Goal: Submit feedback/report problem: Submit feedback/report problem

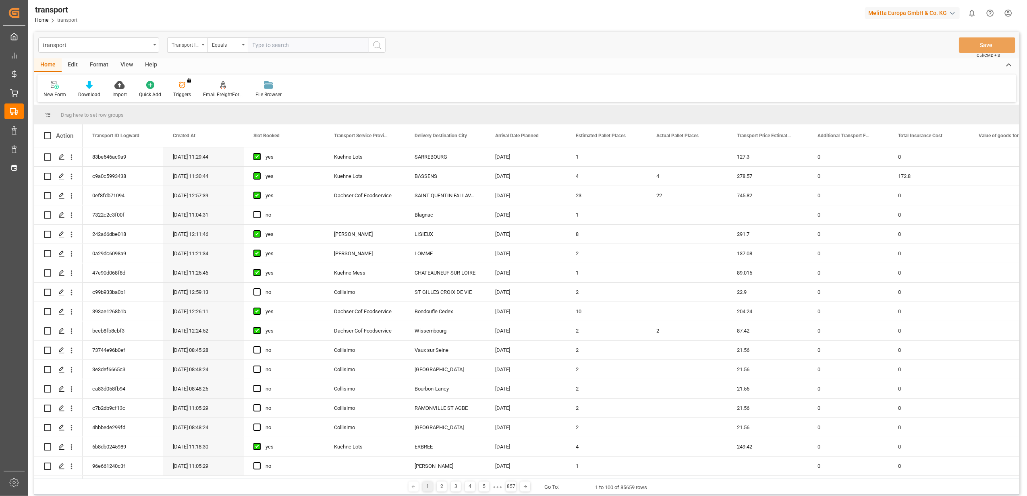
click at [203, 46] on div "Transport ID Logward" at bounding box center [187, 44] width 40 height 15
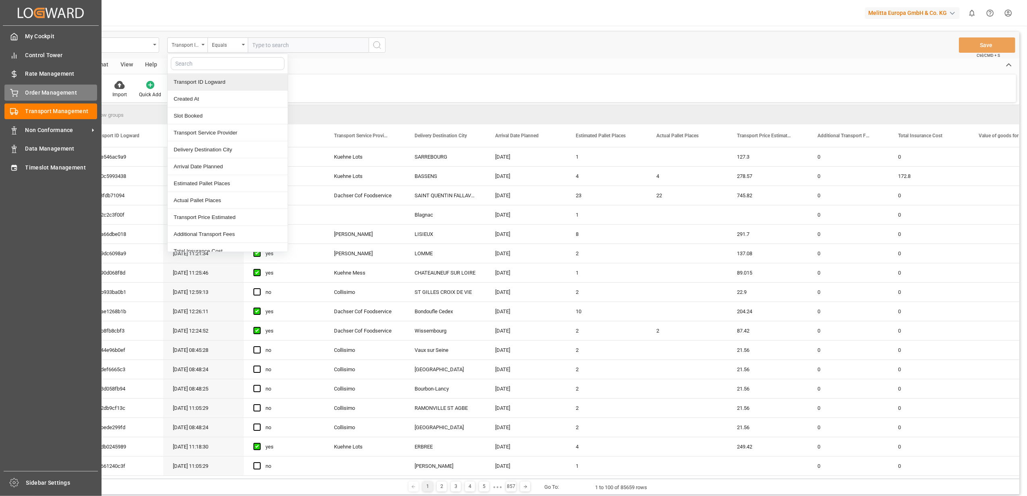
click at [8, 94] on div at bounding box center [11, 93] width 14 height 8
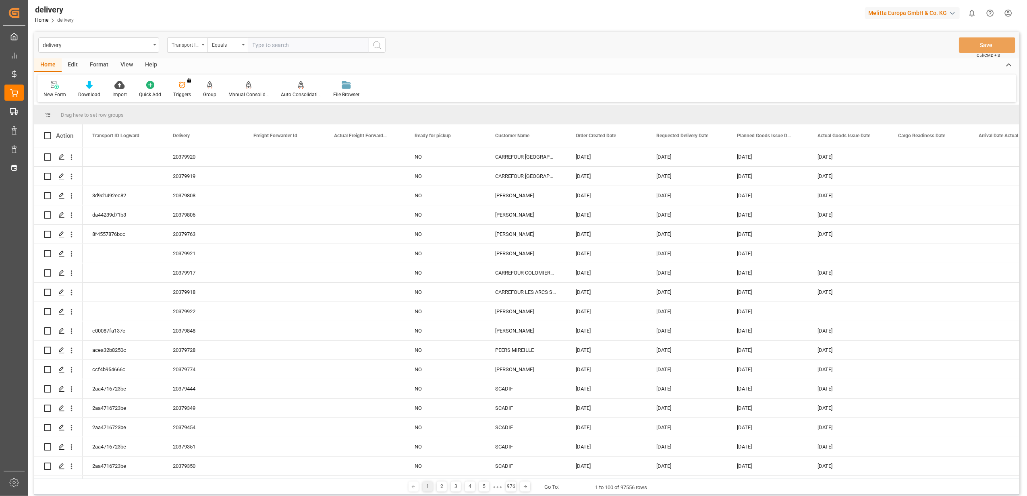
click at [203, 44] on icon "open menu" at bounding box center [202, 45] width 3 height 2
click at [196, 99] on div "Delivery" at bounding box center [228, 99] width 120 height 17
click at [286, 46] on input "text" at bounding box center [308, 44] width 121 height 15
paste input "80003589"
type input "80003589"
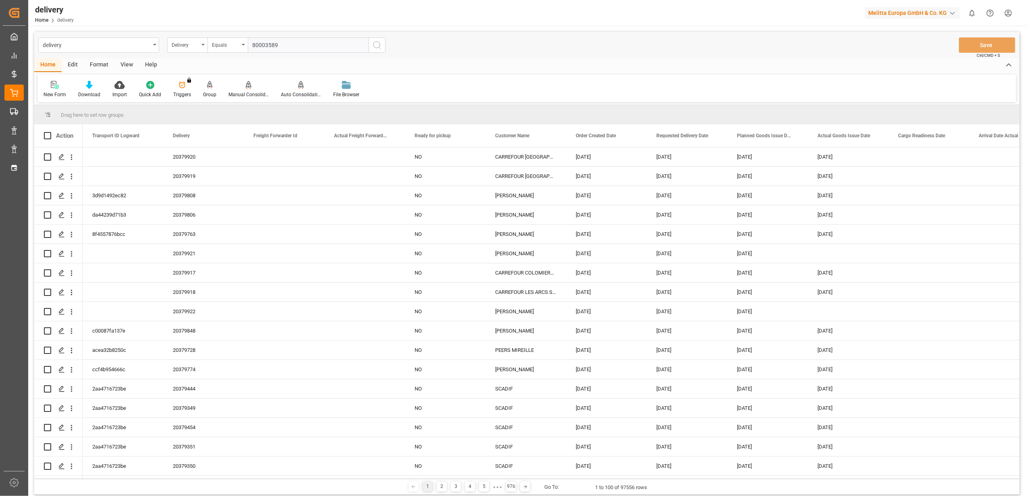
click at [379, 43] on icon "search button" at bounding box center [377, 45] width 10 height 10
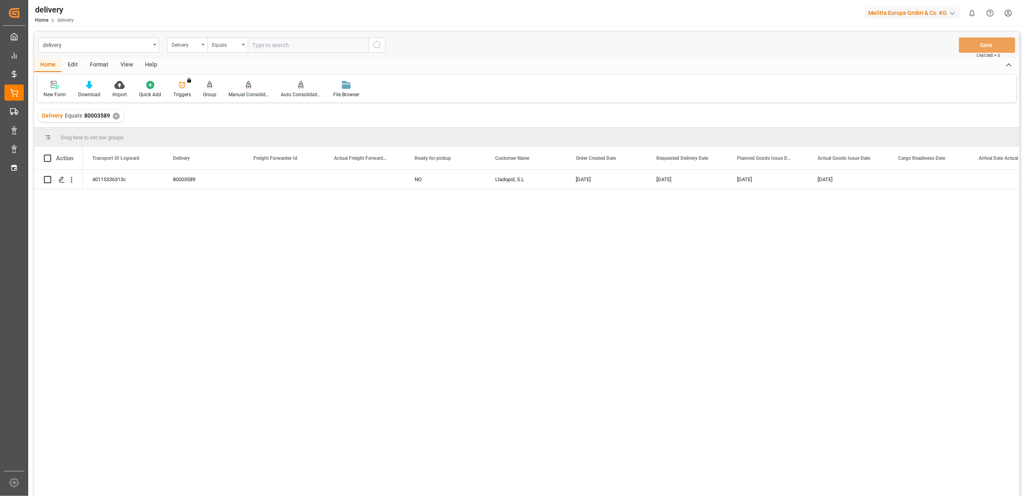
click at [115, 116] on div "✕" at bounding box center [116, 116] width 7 height 7
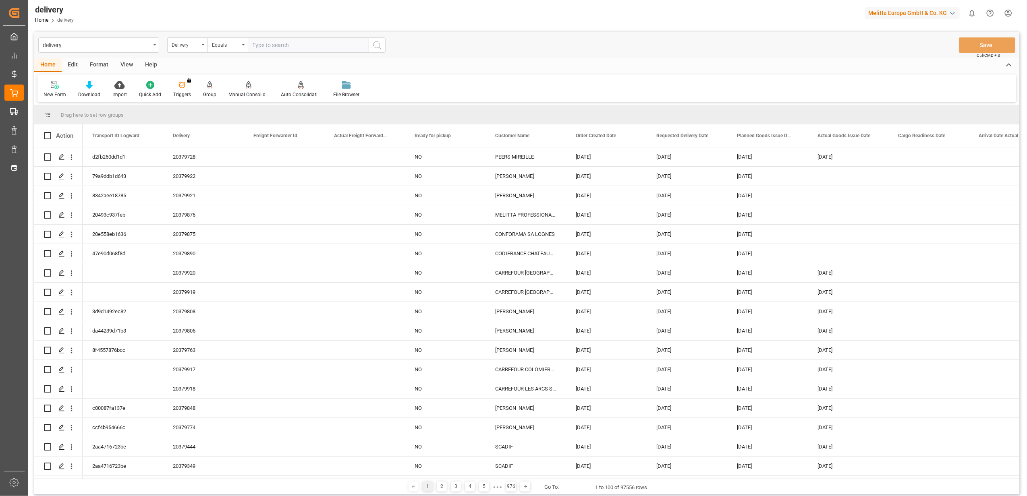
click at [357, 49] on input "text" at bounding box center [308, 44] width 121 height 15
type input "80003270"
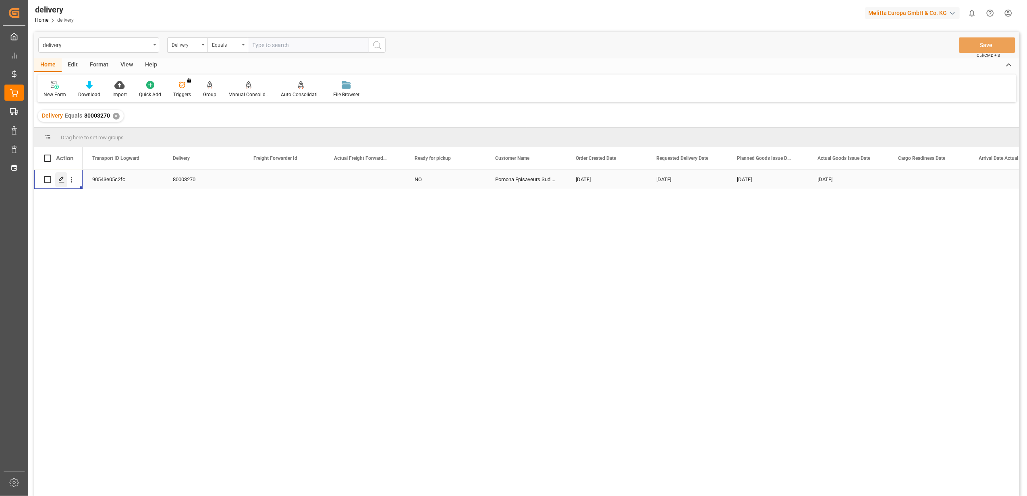
click at [63, 181] on icon "Press SPACE to select this row." at bounding box center [61, 179] width 6 height 6
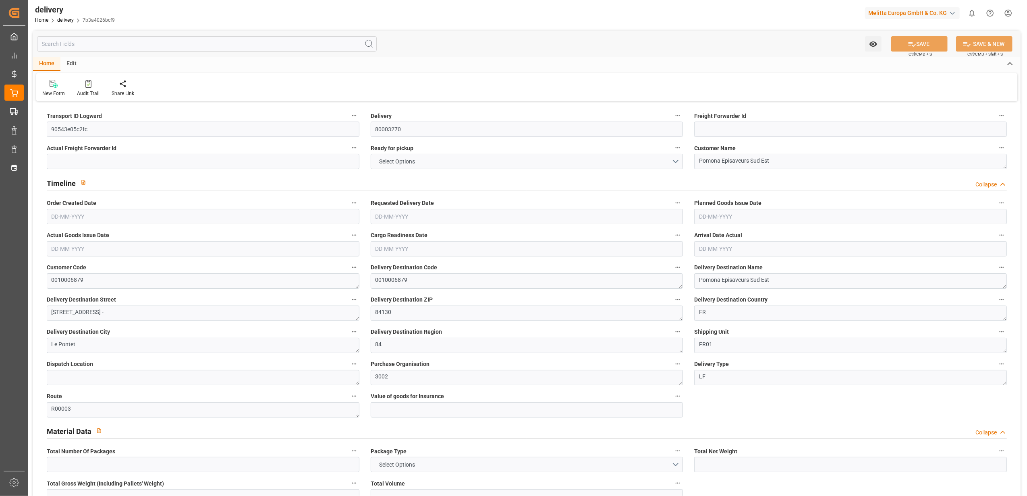
type input "6"
type input "1529.1"
type input "1906"
type input "4722.99"
type input "0"
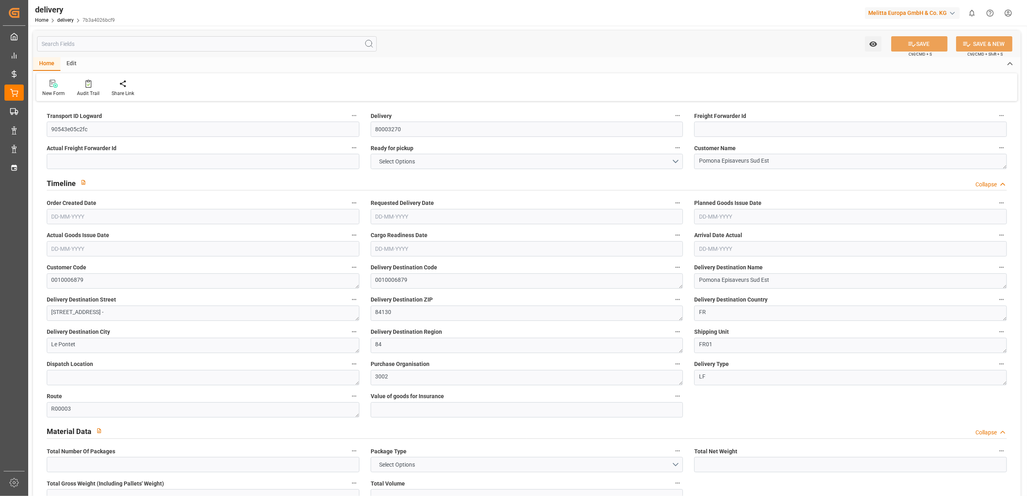
type input "6"
type input "0"
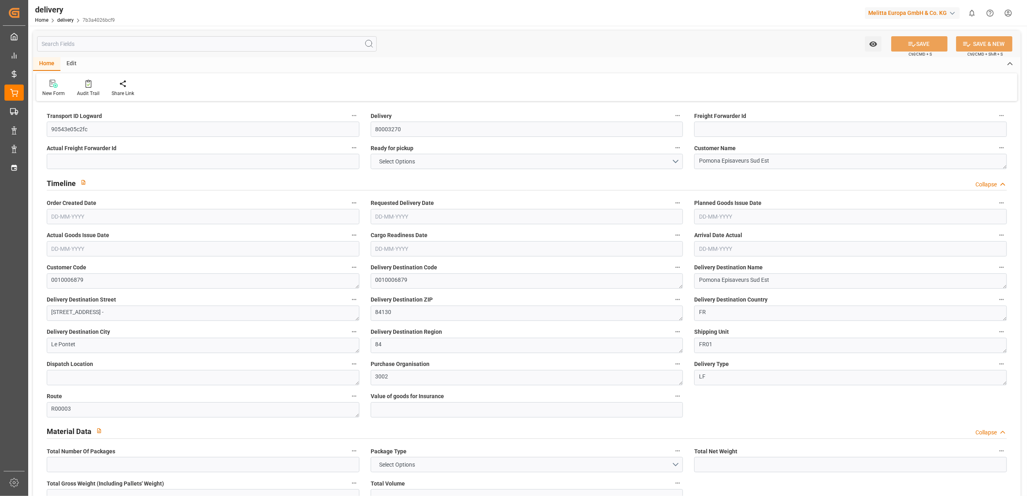
type input "0"
type input "-8.1484"
type input "462.98"
type input "454.8316"
type input "14.7"
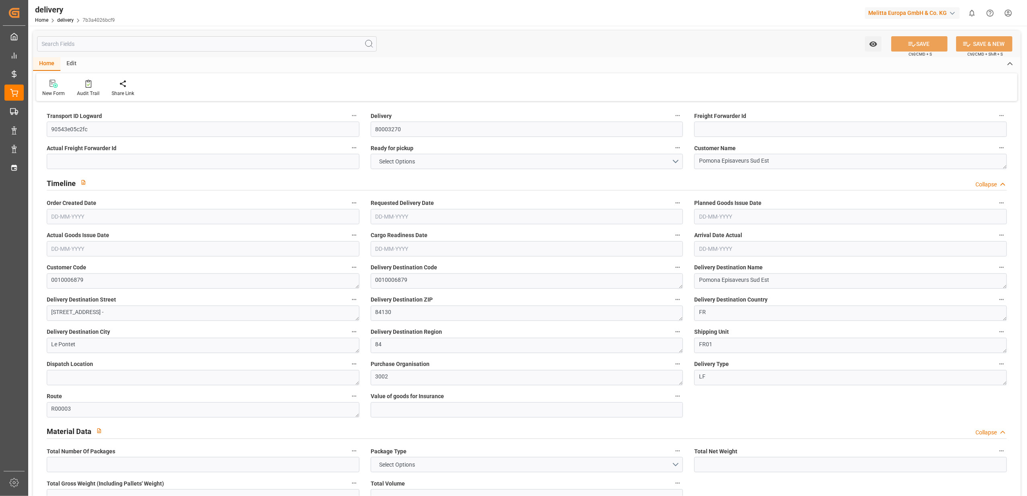
type input "0"
type input "1.5"
type input "1.3"
type input "0"
type input "9"
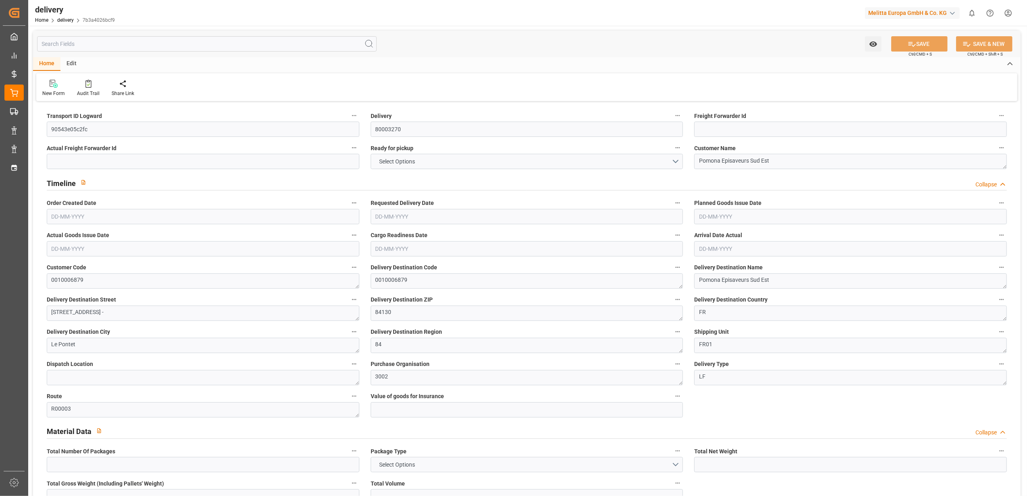
type input "1756.254"
type input "101"
type input "0"
type input "18-09-2025"
type input "22-09-2025"
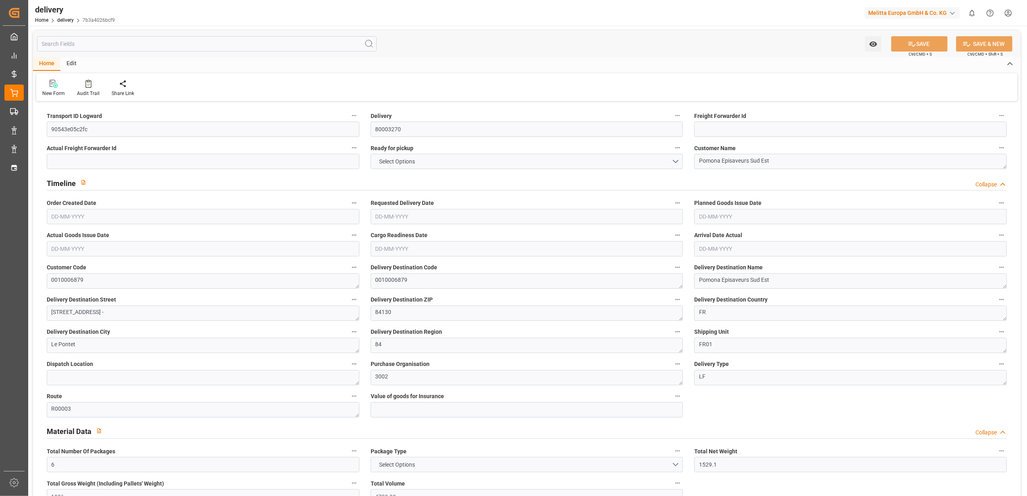
type input "18-09-2025"
type input "16-09-2025 10:59"
drag, startPoint x: 749, startPoint y: 161, endPoint x: 692, endPoint y: 168, distance: 58.0
click at [692, 168] on div "Customer Name Pomona Episaveurs Sud Est" at bounding box center [851, 156] width 324 height 32
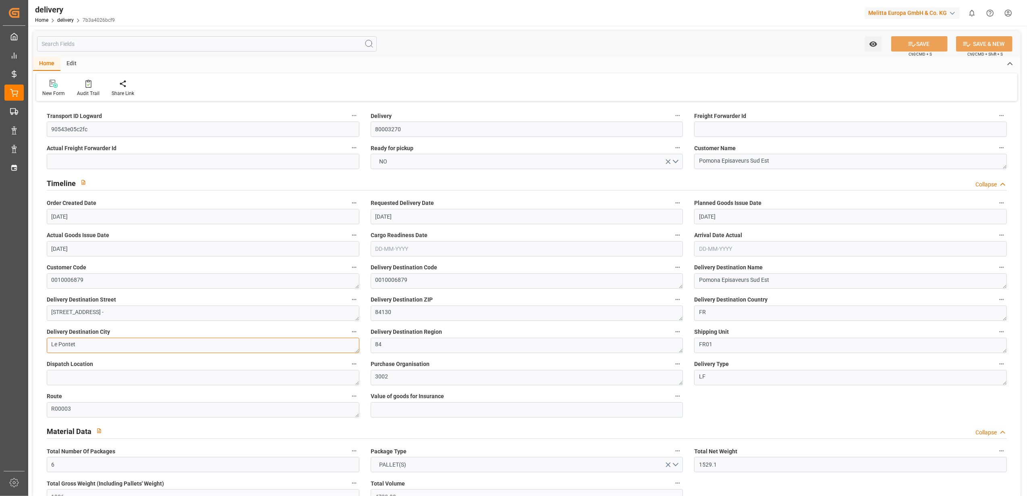
drag, startPoint x: 117, startPoint y: 344, endPoint x: 33, endPoint y: 345, distance: 83.8
click at [488, 315] on textarea "84130" at bounding box center [527, 313] width 313 height 15
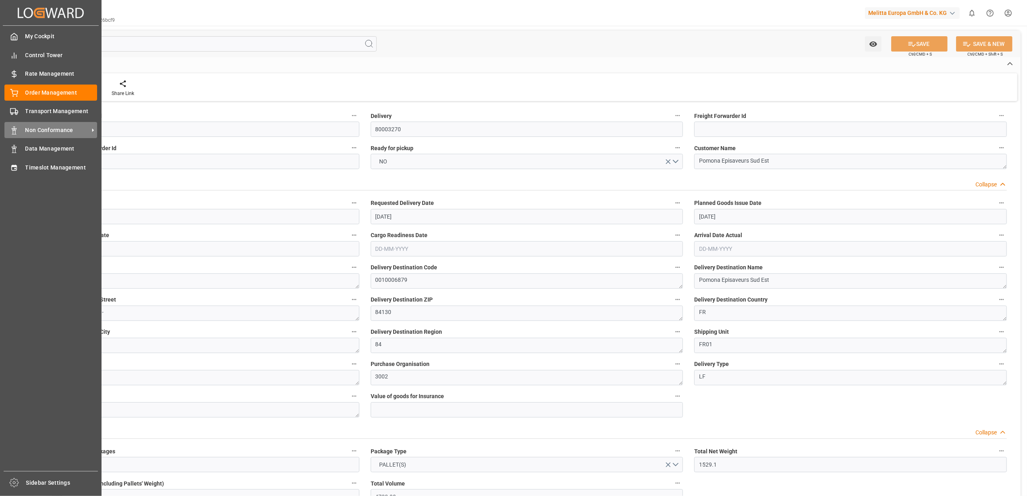
click at [52, 128] on span "Non Conformance" at bounding box center [57, 130] width 64 height 8
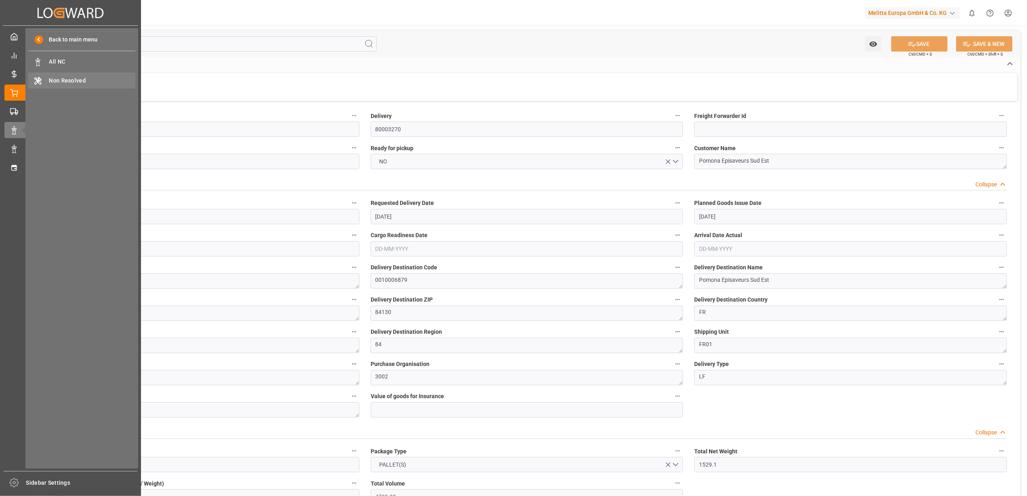
click at [63, 81] on span "Non Resolved" at bounding box center [92, 81] width 87 height 8
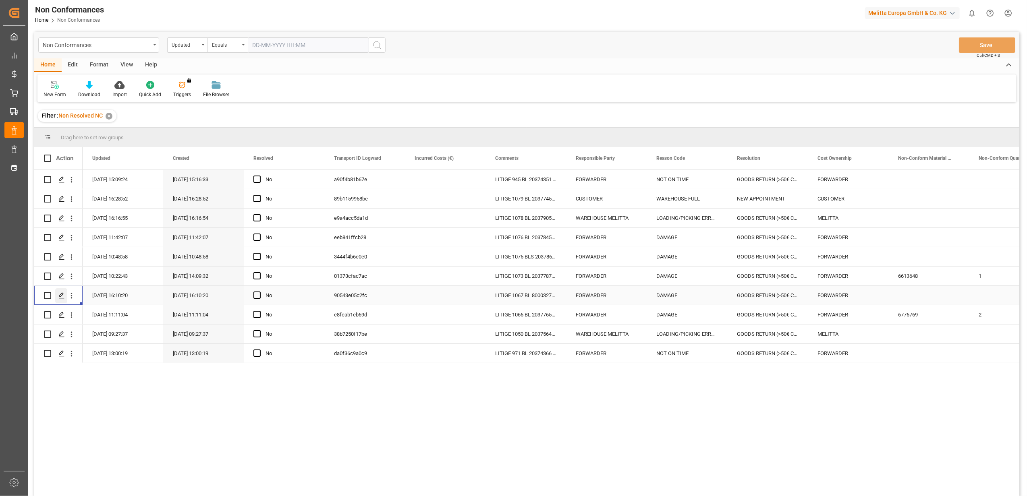
click at [59, 295] on icon "Press SPACE to select this row." at bounding box center [61, 295] width 6 height 6
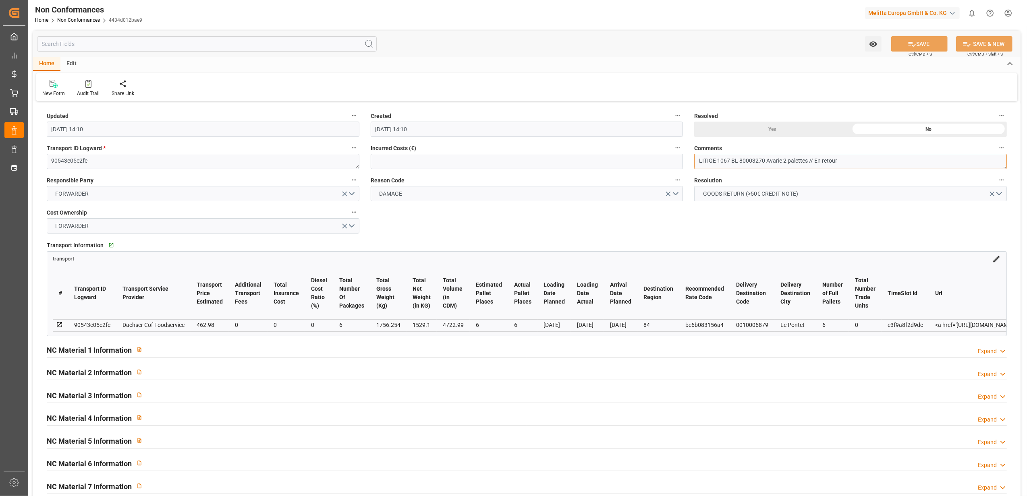
drag, startPoint x: 846, startPoint y: 158, endPoint x: 814, endPoint y: 162, distance: 32.0
click at [814, 162] on textarea "LITIGE 1067 BL 80003270 Avarie 2 palettes // En retour" at bounding box center [850, 161] width 313 height 15
type textarea "LITIGE 1067 BL 80003270 Avarie 2 palettes // BE 687 Remis en stock"
click at [774, 130] on div "Yes" at bounding box center [772, 129] width 156 height 15
click at [911, 39] on button "SAVE" at bounding box center [919, 43] width 56 height 15
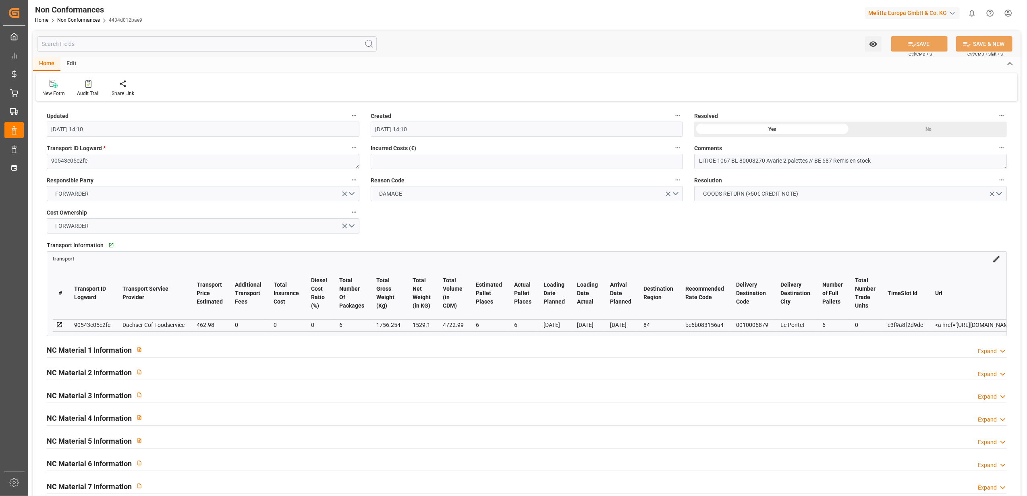
type input "06-10-2025 14:37"
click at [985, 353] on div "Expand" at bounding box center [987, 351] width 19 height 8
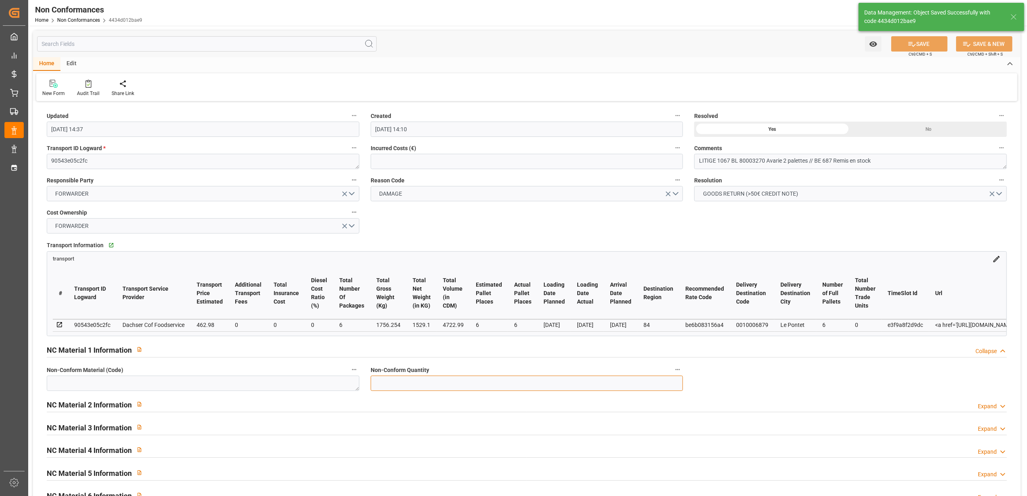
click at [500, 389] on input "text" at bounding box center [527, 383] width 313 height 15
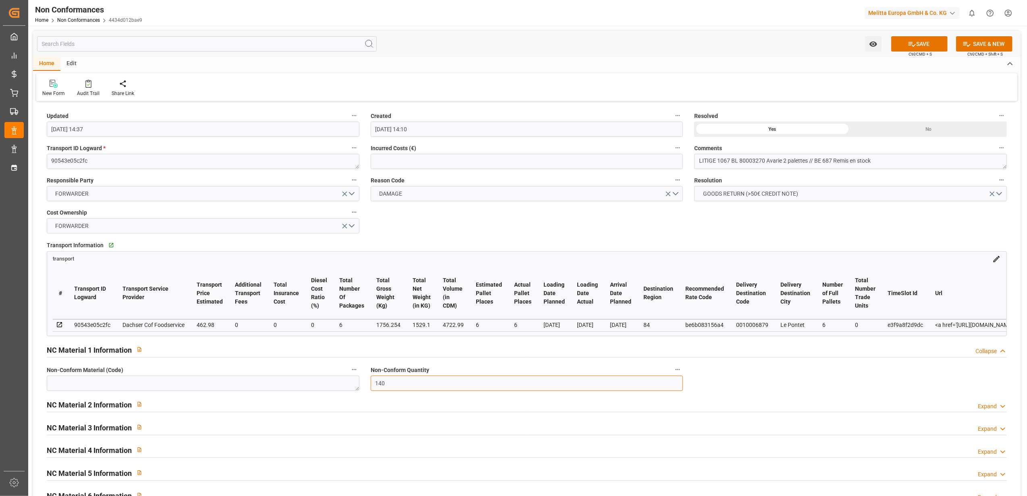
type input "140"
click at [136, 387] on textarea at bounding box center [203, 383] width 313 height 15
type textarea "6779558"
click at [921, 42] on button "SAVE" at bounding box center [919, 43] width 56 height 15
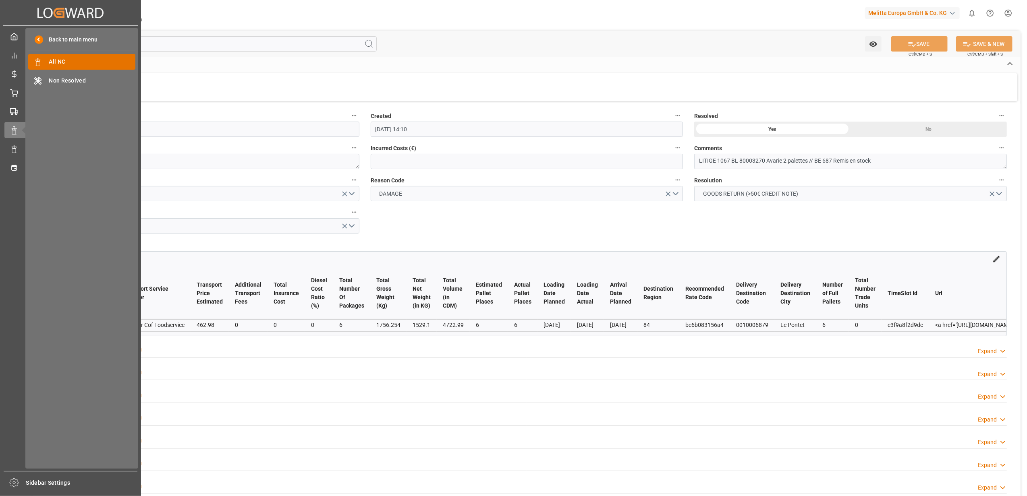
click at [73, 63] on span "All NC" at bounding box center [92, 62] width 87 height 8
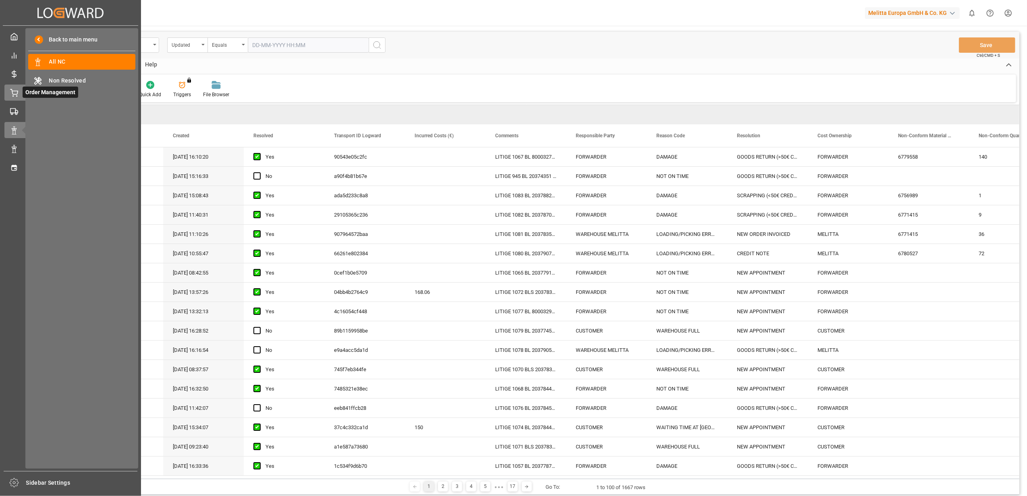
click at [19, 92] on div "Order Management Order Management" at bounding box center [70, 93] width 132 height 16
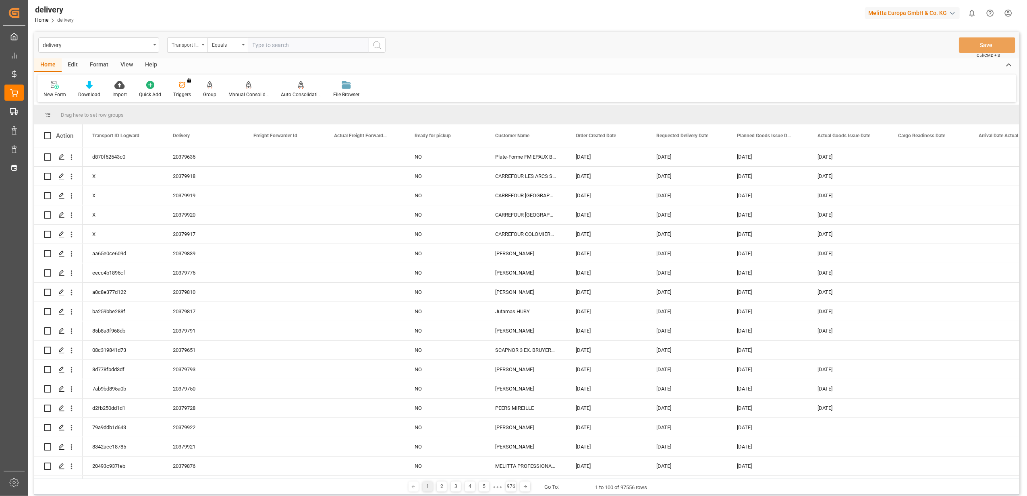
click at [201, 44] on icon "open menu" at bounding box center [202, 45] width 3 height 2
click at [230, 99] on div "Delivery" at bounding box center [228, 99] width 120 height 17
click at [282, 40] on input "text" at bounding box center [308, 44] width 121 height 15
type input "80003589"
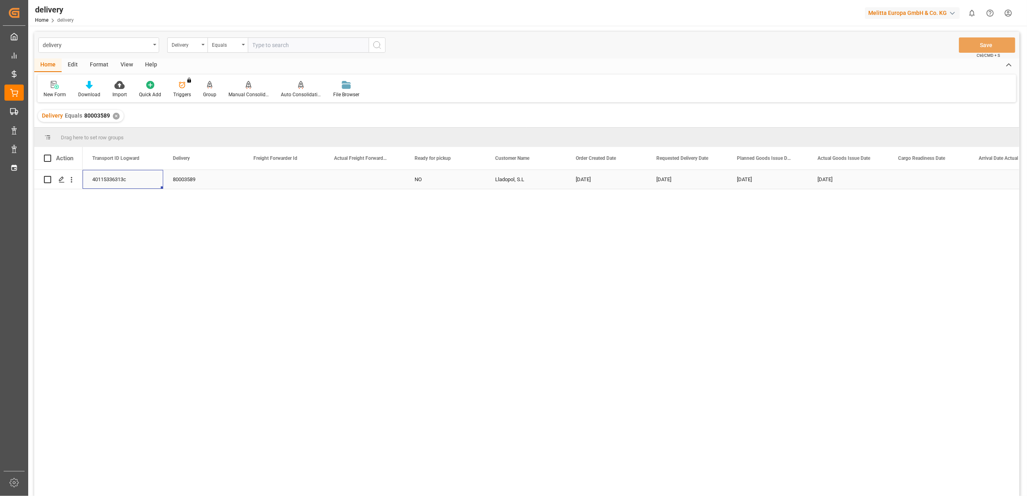
drag, startPoint x: 118, startPoint y: 180, endPoint x: 114, endPoint y: 182, distance: 4.4
click at [158, 216] on span "Copy" at bounding box center [160, 215] width 63 height 15
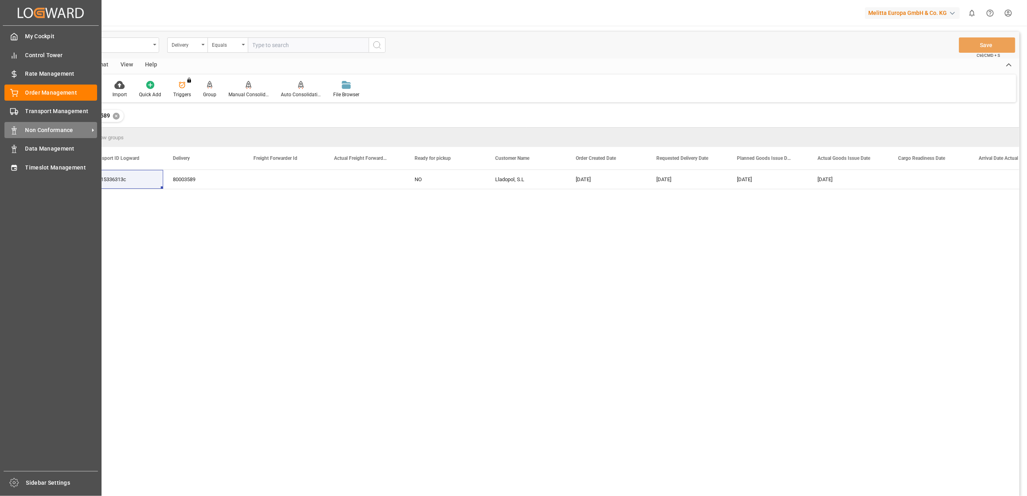
click at [44, 131] on span "Non Conformance" at bounding box center [57, 130] width 64 height 8
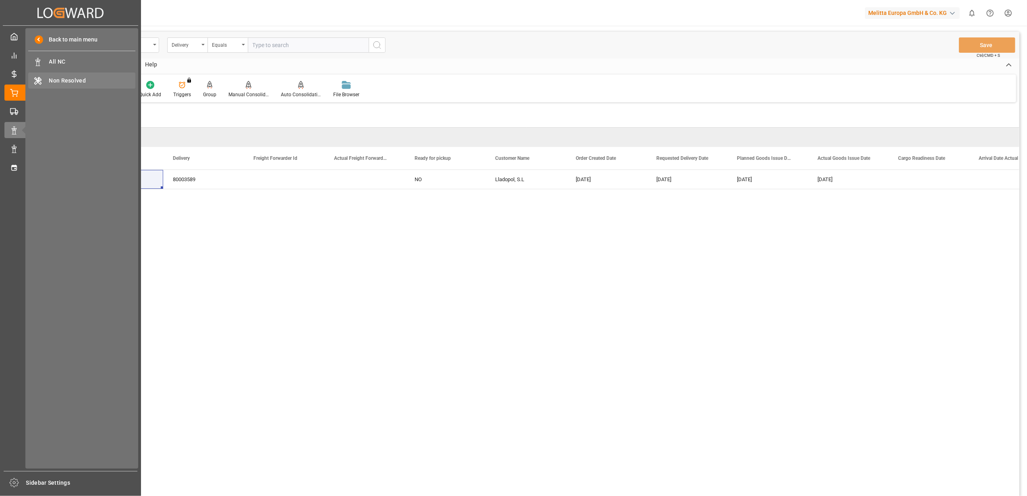
click at [93, 83] on span "Non Resolved" at bounding box center [92, 81] width 87 height 8
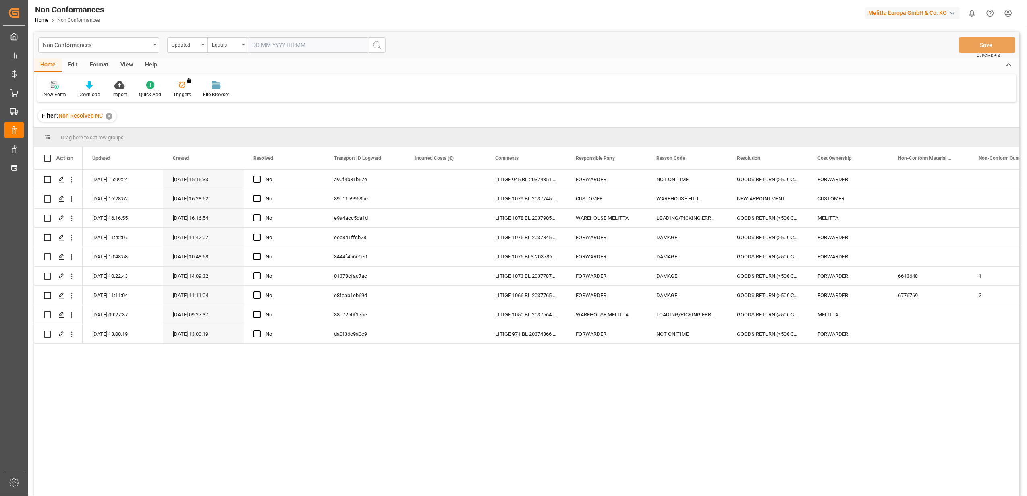
click at [54, 87] on icon at bounding box center [55, 85] width 8 height 8
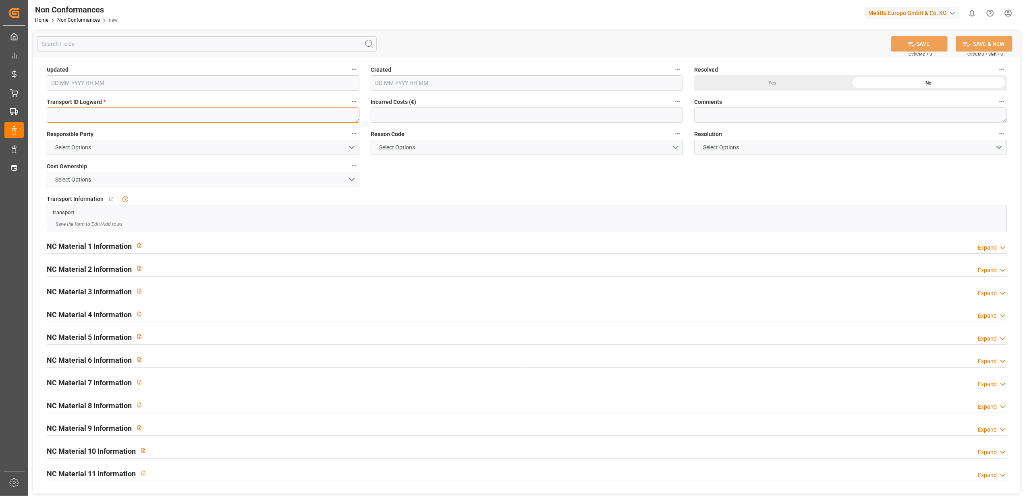
click at [193, 118] on textarea at bounding box center [203, 115] width 313 height 15
paste textarea "40115336313c"
type textarea "40115336313c"
click at [352, 147] on button "Select Options" at bounding box center [203, 147] width 313 height 15
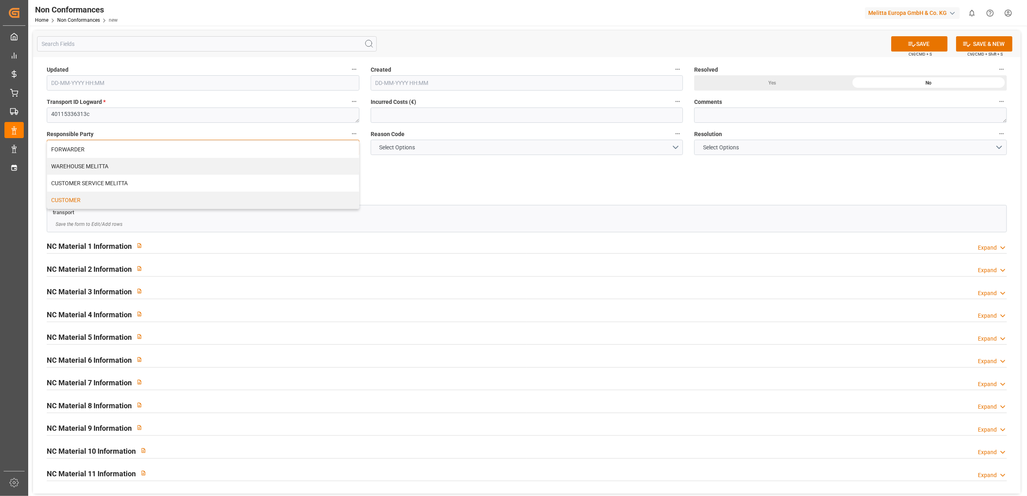
click at [224, 205] on div "CUSTOMER" at bounding box center [203, 200] width 312 height 17
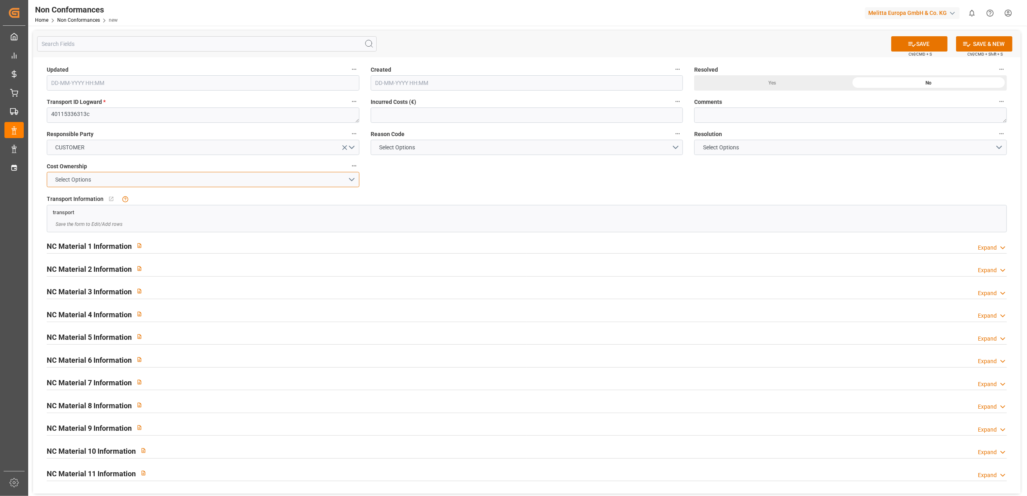
click at [352, 179] on button "Select Options" at bounding box center [203, 179] width 313 height 15
click at [351, 220] on div "CUSTOMER" at bounding box center [203, 215] width 312 height 17
click at [673, 148] on button "Select Options" at bounding box center [527, 147] width 313 height 15
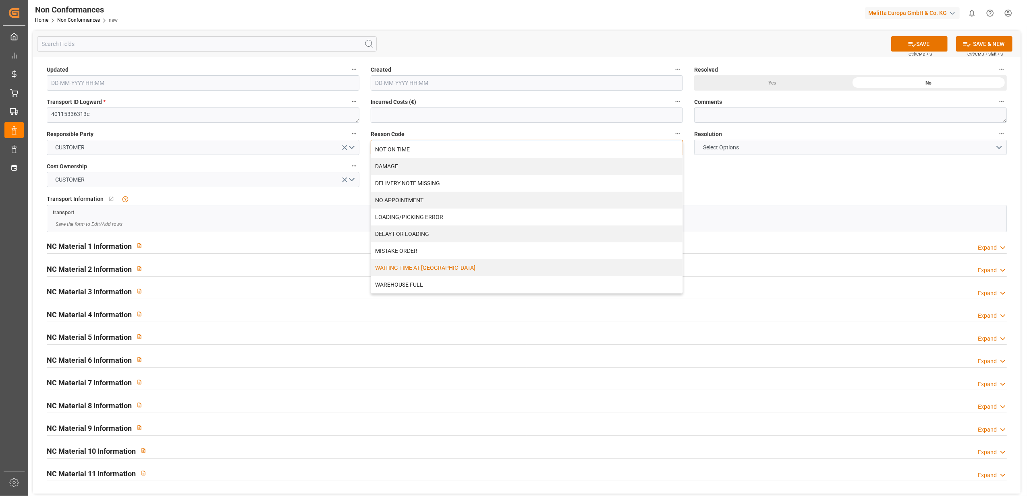
click at [465, 267] on div "WAITING TIME AT WAREHOUSE" at bounding box center [527, 267] width 312 height 17
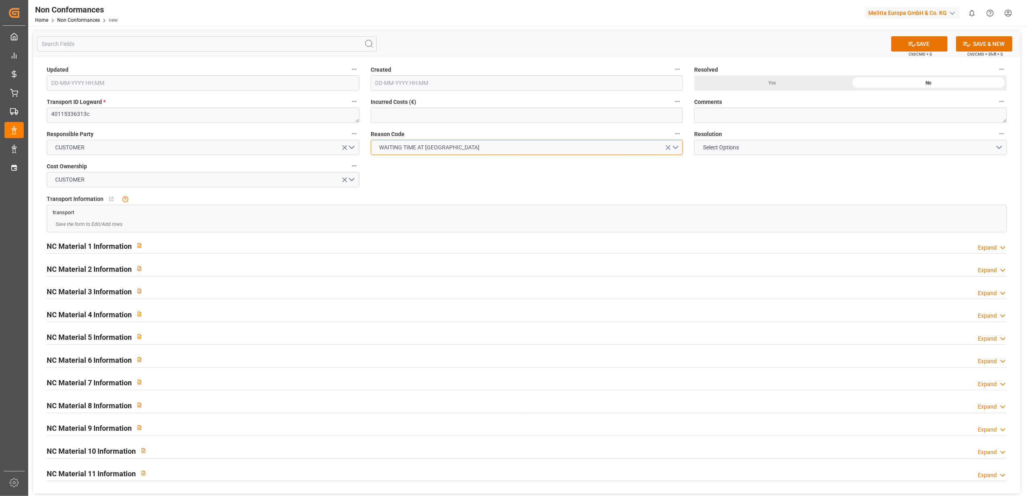
click at [678, 147] on button "WAITING TIME AT WAREHOUSE" at bounding box center [527, 147] width 313 height 15
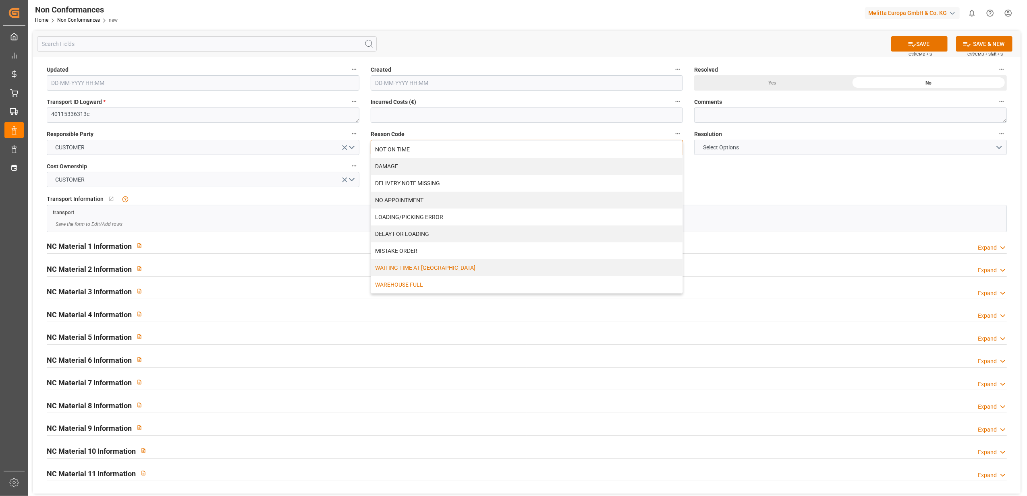
click at [426, 287] on div "WAREHOUSE FULL" at bounding box center [527, 284] width 312 height 17
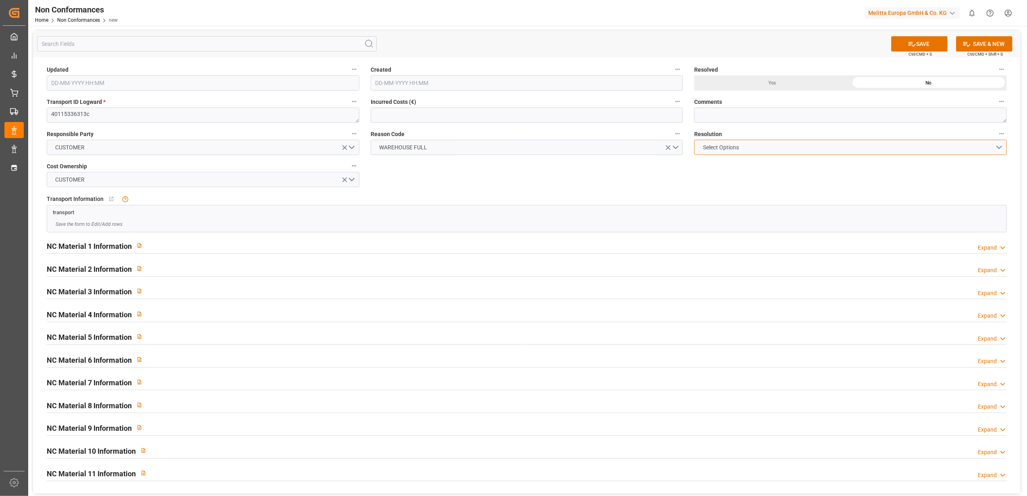
click at [1000, 147] on button "Select Options" at bounding box center [850, 147] width 313 height 15
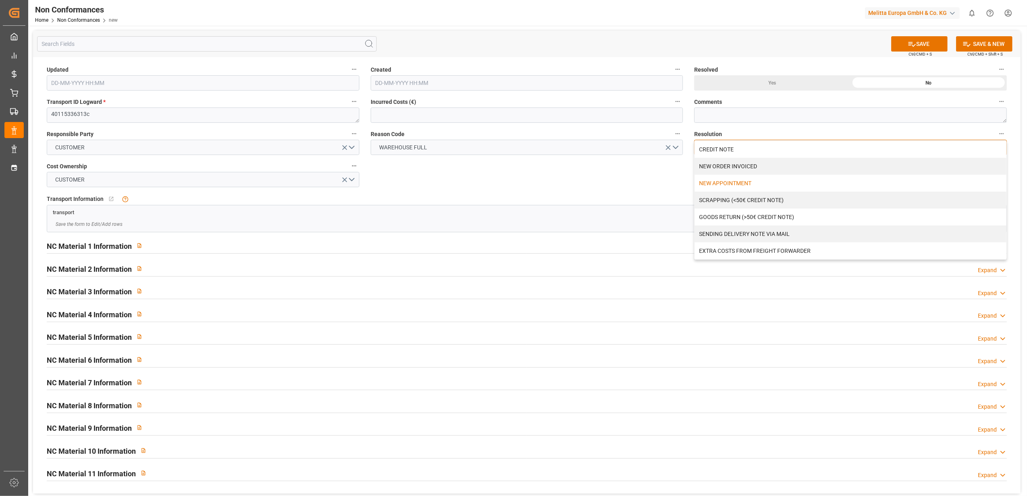
click at [722, 183] on div "NEW APPOINTMENT" at bounding box center [851, 183] width 312 height 17
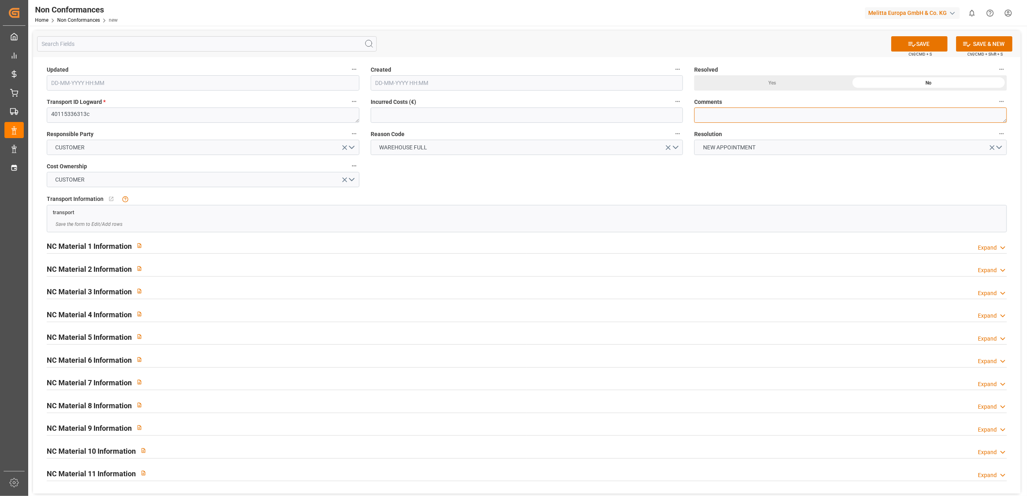
click at [733, 114] on textarea at bounding box center [850, 115] width 313 height 15
type textarea "LITIGE 1084 BL 80003589 Fermé le 6/10 au passage du chauffeur // Nouveau rdv le"
click at [917, 39] on button "SAVE" at bounding box center [919, 43] width 56 height 15
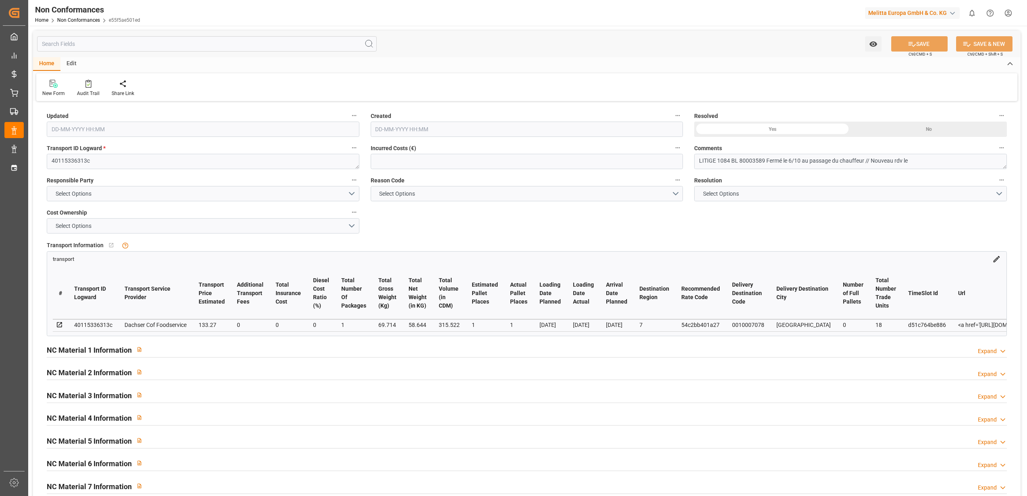
type input "[DATE] 14:48"
click at [926, 158] on textarea "LITIGE 1084 BL 80003589 Fermé le 6/10 au passage du chauffeur // Nouveau rdv le" at bounding box center [850, 161] width 313 height 15
